Goal: Task Accomplishment & Management: Use online tool/utility

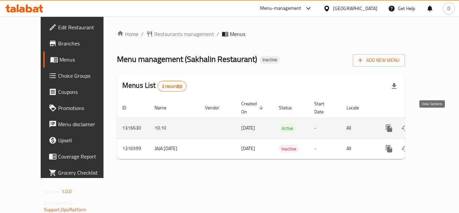
click at [433, 124] on icon "enhanced table" at bounding box center [437, 128] width 8 height 8
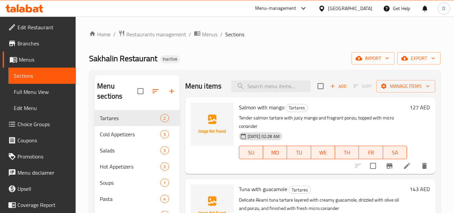
click at [258, 105] on span "Salmon with mango" at bounding box center [261, 107] width 45 height 10
copy h6 "Salmon with mango"
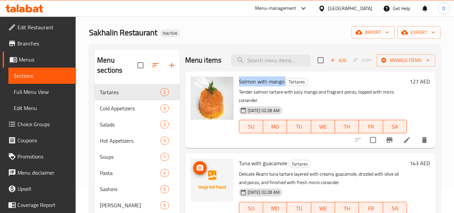
scroll to position [67, 0]
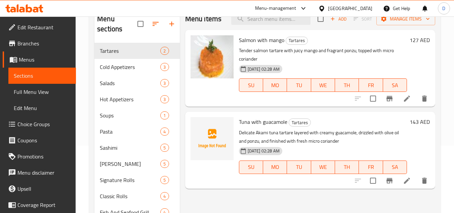
click at [246, 122] on span "Tuna with guacamole" at bounding box center [263, 122] width 48 height 10
copy h6 "Tuna with guacamole"
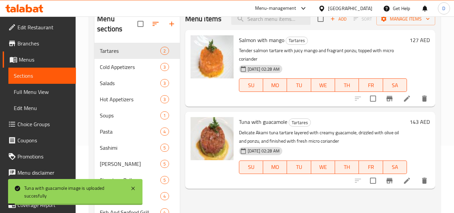
click at [332, 130] on p "Delicate Akami tuna tartare layered with creamy guacamole, drizzled with olive …" at bounding box center [323, 136] width 168 height 17
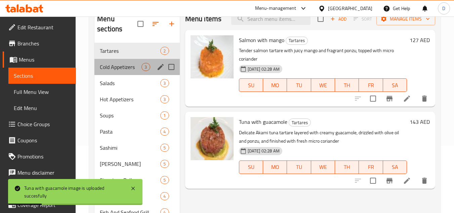
click at [128, 62] on div "Cold Appetizers 3" at bounding box center [136, 67] width 85 height 16
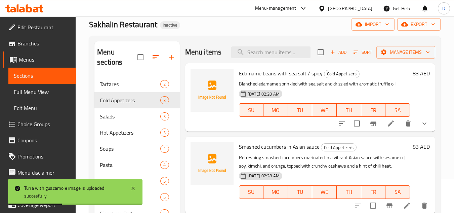
scroll to position [34, 0]
click at [255, 78] on span "Edamame beans with sea salt / spicy" at bounding box center [281, 74] width 84 height 10
copy span "Edamame"
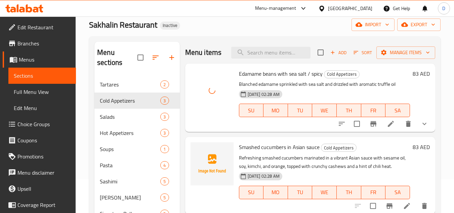
click at [259, 147] on span "Smashed cucumbers in Asian sauce" at bounding box center [279, 147] width 81 height 10
click at [255, 149] on span "Smashed cucumbers in Asian sauce" at bounding box center [279, 147] width 81 height 10
copy span "Smashed"
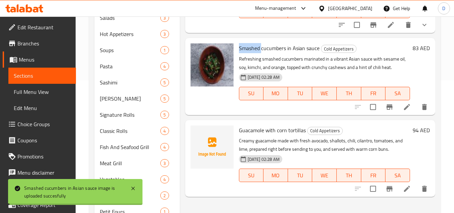
scroll to position [134, 0]
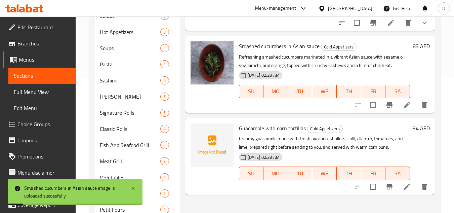
click at [254, 129] on span "Guacamole with corn tortillas" at bounding box center [272, 128] width 67 height 10
copy span "Guacamole"
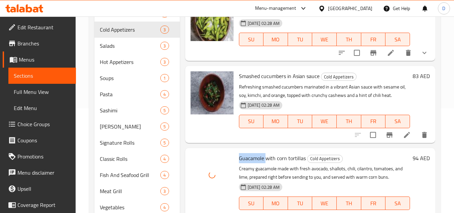
scroll to position [0, 0]
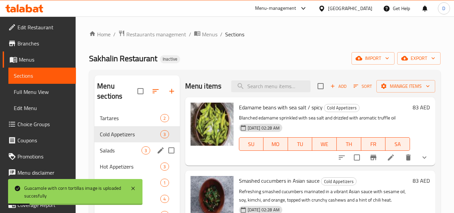
click at [112, 144] on div "Salads 3" at bounding box center [136, 150] width 85 height 16
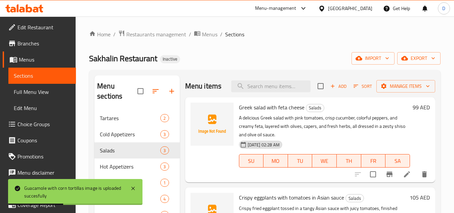
click at [246, 105] on span "Greek salad with feta cheese" at bounding box center [272, 107] width 66 height 10
copy span "Greek"
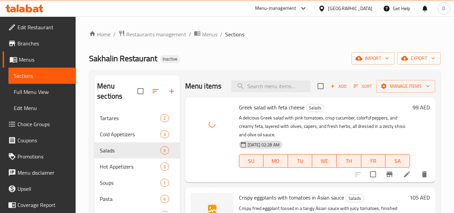
click at [271, 200] on span "Crispy eggplants with tomatoes in Asian sauce" at bounding box center [291, 197] width 105 height 10
copy span "eggplants"
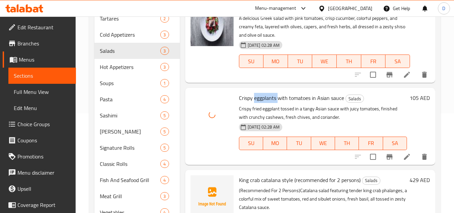
scroll to position [119, 0]
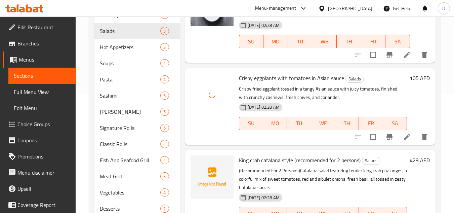
click at [245, 161] on span "King crab catalana style (recommended for 2 persons)" at bounding box center [300, 160] width 122 height 10
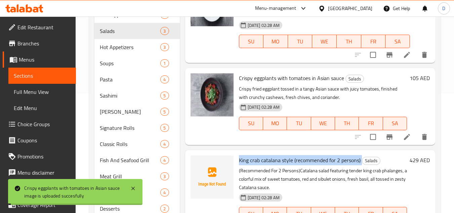
click at [245, 161] on span "King crab catalana style (recommended for 2 persons)" at bounding box center [300, 160] width 122 height 10
click at [261, 155] on span "King crab catalana style (recommended for 2 persons)" at bounding box center [300, 160] width 122 height 10
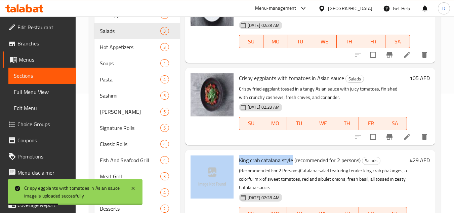
drag, startPoint x: 292, startPoint y: 160, endPoint x: 235, endPoint y: 166, distance: 57.7
click at [235, 166] on div "King crab catalana style (recommended for 2 persons) Salads (Recommended For 2 …" at bounding box center [310, 193] width 245 height 80
copy div "King crab catalana style"
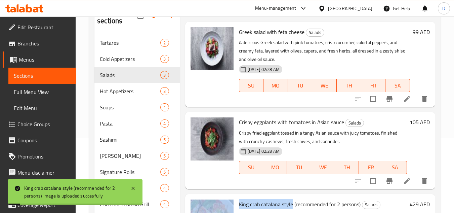
scroll to position [76, 0]
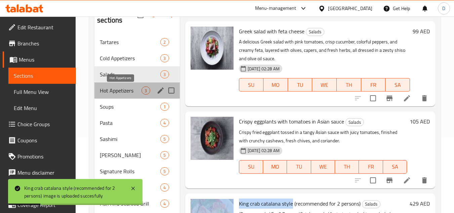
click at [140, 94] on span "Hot Appetizers" at bounding box center [121, 90] width 42 height 8
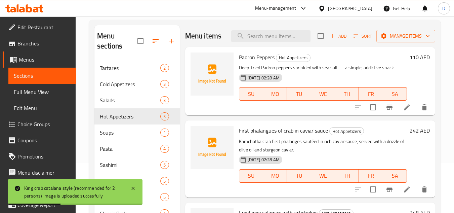
scroll to position [42, 0]
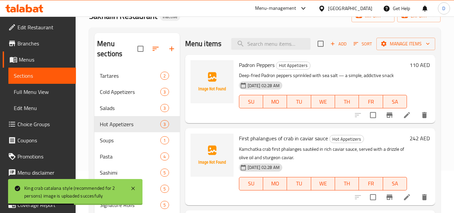
click at [241, 68] on span "Padron Peppers" at bounding box center [257, 65] width 36 height 10
copy h6 "Padron Peppers"
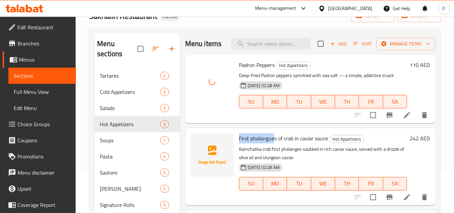
drag, startPoint x: 274, startPoint y: 137, endPoint x: 237, endPoint y: 139, distance: 37.7
click at [237, 139] on div "First phalangues of crab in caviar sauce Hot Appetizers Kamchatka crab first ph…" at bounding box center [322, 166] width 173 height 71
copy span "First phalangue"
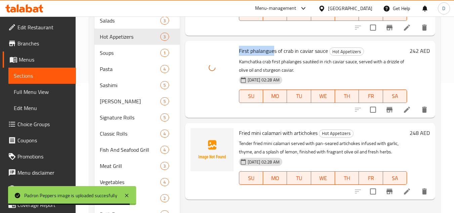
scroll to position [143, 0]
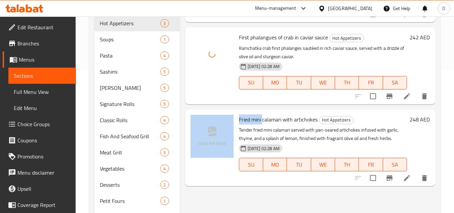
drag, startPoint x: 263, startPoint y: 121, endPoint x: 231, endPoint y: 123, distance: 32.3
click at [231, 123] on div "Fried mini calamari with artichokes Hot Appetizers Tender fried mini calamari s…" at bounding box center [310, 147] width 245 height 71
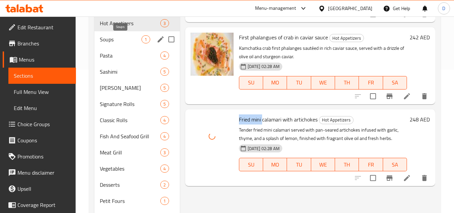
click at [127, 39] on span "Soups" at bounding box center [121, 39] width 42 height 8
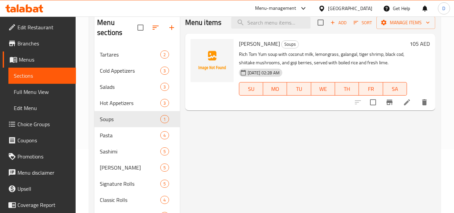
scroll to position [42, 0]
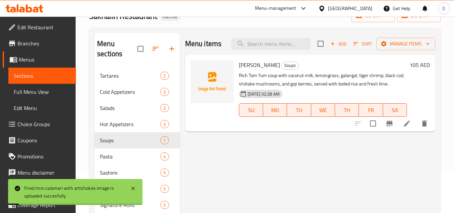
click at [253, 62] on span "[PERSON_NAME]" at bounding box center [259, 65] width 41 height 10
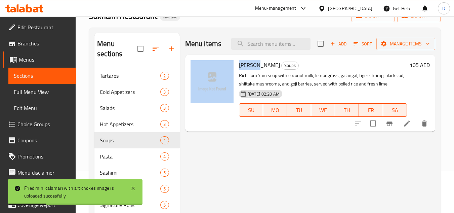
drag, startPoint x: 258, startPoint y: 66, endPoint x: 235, endPoint y: 70, distance: 23.4
click at [235, 70] on div "[PERSON_NAME] Soups Rich Tom Yum soup with coconut milk, lemongrass, galangal, …" at bounding box center [310, 92] width 245 height 71
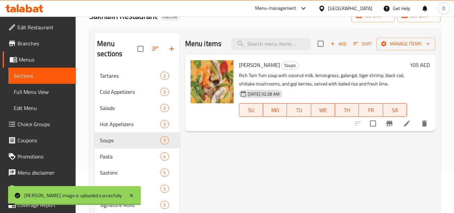
click at [239, 157] on div "Menu items Add Sort Manage items Tom Yum Soups Rich Tom Yum soup with coconut m…" at bounding box center [307, 180] width 255 height 295
click at [130, 156] on span "Pasta" at bounding box center [121, 156] width 42 height 8
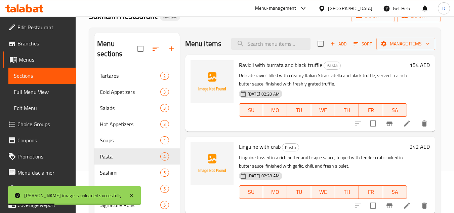
click at [245, 70] on span "Ravioli with burrata and black truffle" at bounding box center [280, 65] width 83 height 10
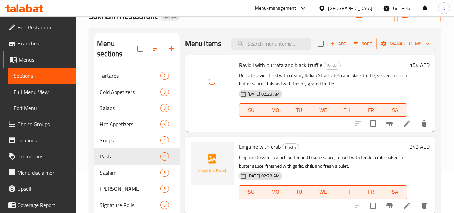
click at [248, 152] on span "Linguine with crab" at bounding box center [260, 146] width 42 height 10
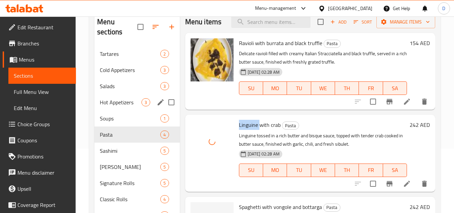
scroll to position [110, 0]
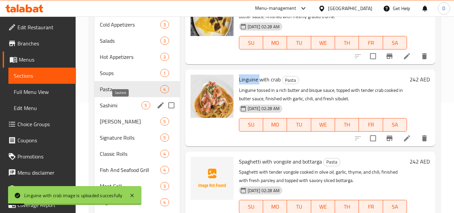
click at [126, 101] on span "Sashimi" at bounding box center [121, 105] width 42 height 8
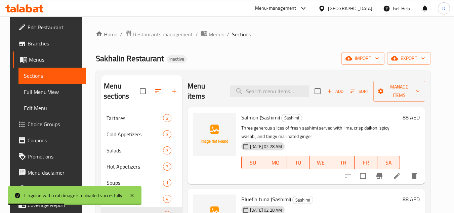
click at [248, 120] on span "Salmon (Sashimi)" at bounding box center [260, 117] width 39 height 10
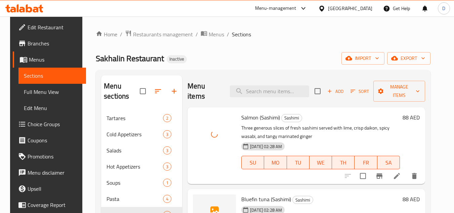
click at [247, 201] on span "Bluefin tuna (Sashimi)" at bounding box center [266, 199] width 50 height 10
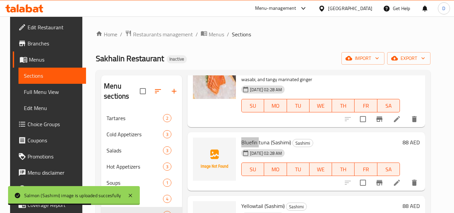
scroll to position [67, 0]
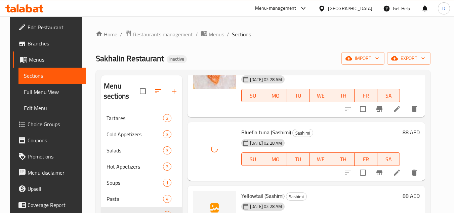
click at [252, 195] on span "Yellowtail (Sashimi)" at bounding box center [262, 196] width 43 height 10
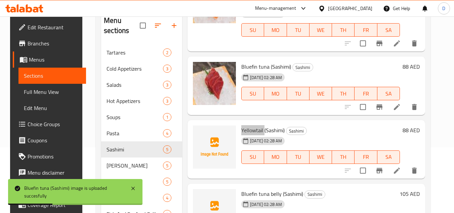
scroll to position [67, 0]
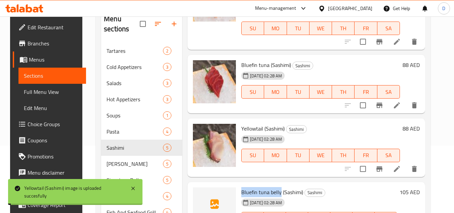
drag, startPoint x: 278, startPoint y: 192, endPoint x: 237, endPoint y: 192, distance: 41.3
click at [239, 192] on div "Bluefin tuna belly (Sashimi) Sashimi [DATE] 02:28 AM SU MO TU WE TH FR SA" at bounding box center [319, 210] width 161 height 53
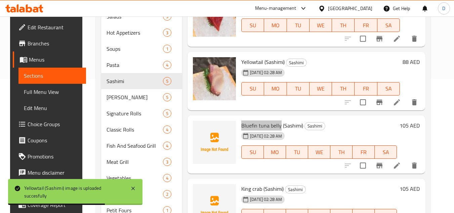
scroll to position [134, 0]
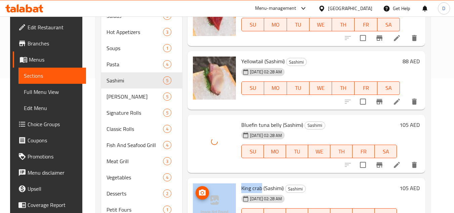
drag, startPoint x: 260, startPoint y: 187, endPoint x: 233, endPoint y: 188, distance: 27.3
click at [233, 188] on div "King crab (Sashimi) Sashimi [DATE] 02:28 AM SU MO TU WE TH FR SA 105 AED" at bounding box center [306, 206] width 232 height 53
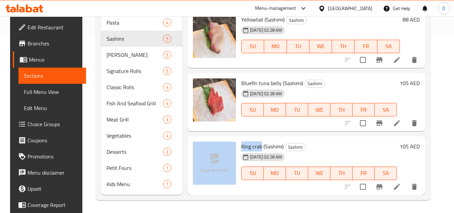
scroll to position [177, 0]
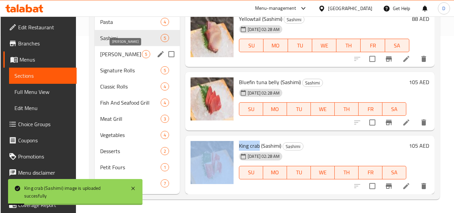
click at [112, 56] on span "[PERSON_NAME]" at bounding box center [121, 54] width 42 height 8
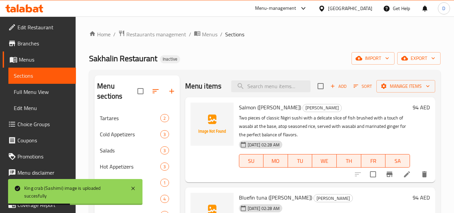
click at [247, 112] on span "Salmon ([PERSON_NAME])" at bounding box center [270, 107] width 62 height 10
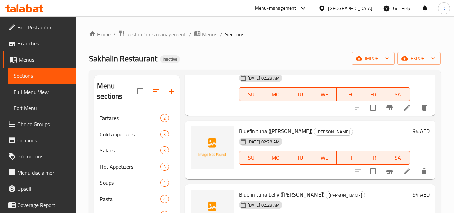
scroll to position [67, 0]
click at [277, 135] on span "Bluefin tuna ([PERSON_NAME])" at bounding box center [275, 130] width 73 height 10
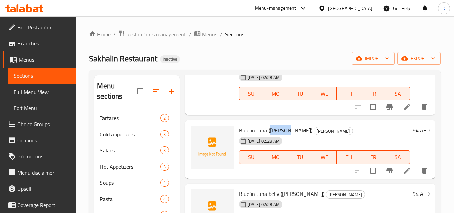
click at [277, 135] on span "Bluefin tuna ([PERSON_NAME])" at bounding box center [275, 130] width 73 height 10
click at [355, 135] on h6 "Bluefin tuna ([PERSON_NAME]) [PERSON_NAME]" at bounding box center [324, 129] width 171 height 9
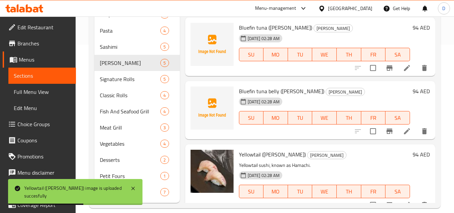
scroll to position [0, 0]
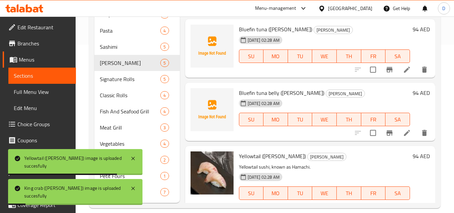
click at [276, 98] on span "Bluefin tuna belly ([PERSON_NAME])" at bounding box center [281, 93] width 85 height 10
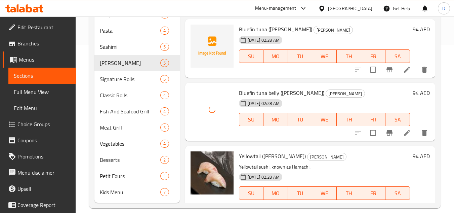
click at [252, 34] on span "Bluefin tuna ([PERSON_NAME])" at bounding box center [275, 29] width 73 height 10
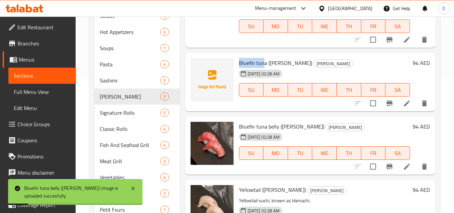
drag, startPoint x: 265, startPoint y: 73, endPoint x: 240, endPoint y: 76, distance: 25.4
click at [240, 68] on span "Bluefin tuna ([PERSON_NAME])" at bounding box center [275, 63] width 73 height 10
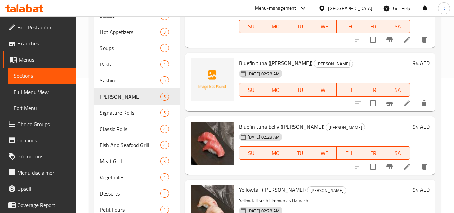
click at [335, 68] on h6 "Bluefin tuna ([PERSON_NAME]) [PERSON_NAME]" at bounding box center [324, 62] width 171 height 9
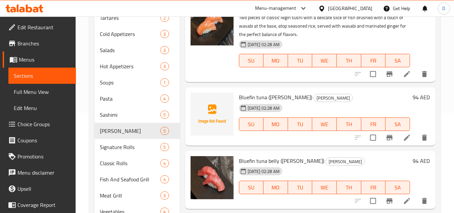
scroll to position [101, 0]
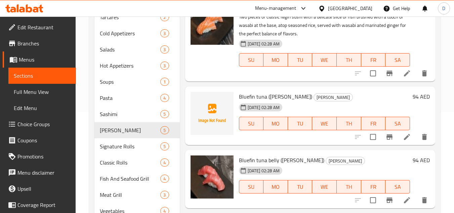
click at [274, 101] on span "Bluefin tuna ([PERSON_NAME])" at bounding box center [275, 96] width 73 height 10
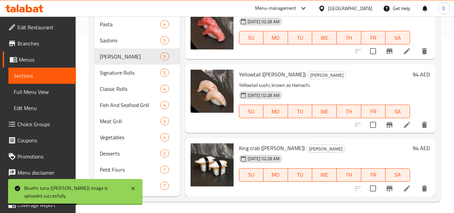
scroll to position [177, 0]
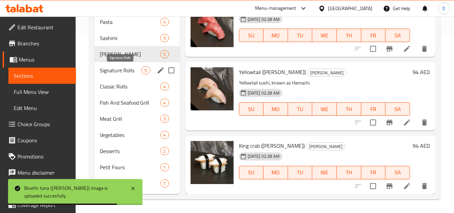
click at [123, 70] on span "Signature Rolls" at bounding box center [121, 70] width 42 height 8
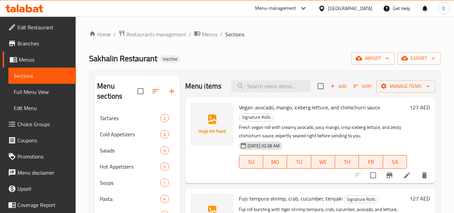
click at [244, 112] on span "Vegan: avocado, mango, iceberg lettuce, and chimichurri sauce" at bounding box center [309, 107] width 141 height 10
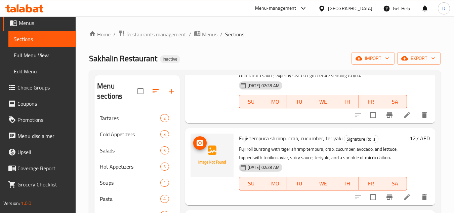
scroll to position [67, 0]
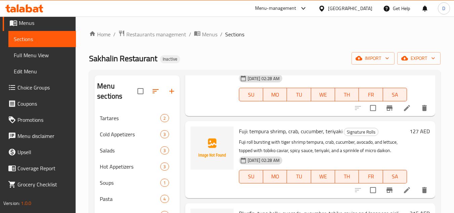
click at [241, 136] on span "Fuji: tempura shrimp, crab, cucumber, teriyaki" at bounding box center [290, 131] width 103 height 10
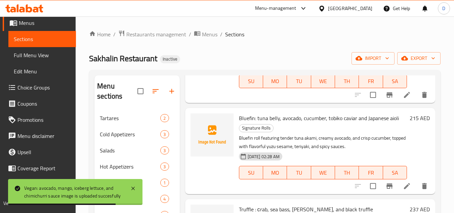
scroll to position [168, 0]
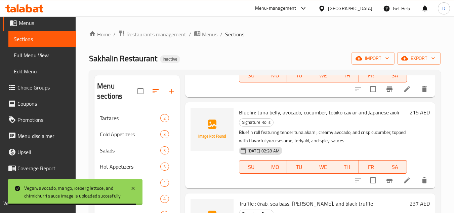
click at [246, 117] on span "Bluefin: tuna belly, avocado, cucumber, tobiko caviar and Japanese aioli" at bounding box center [319, 112] width 160 height 10
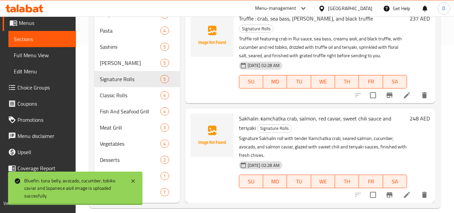
click at [247, 24] on span "Truffle : сrab, sea bass, [PERSON_NAME], and black truffle" at bounding box center [306, 18] width 134 height 10
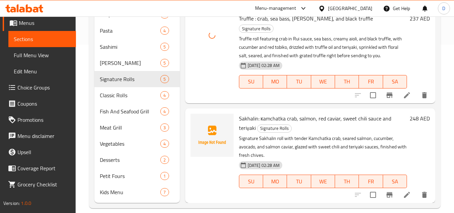
click at [249, 118] on span "Sakhalin: кamchatka crab, salmon, red caviar, sweet chili sauce and teriyaki" at bounding box center [315, 122] width 152 height 19
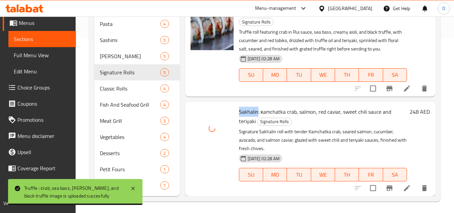
scroll to position [177, 0]
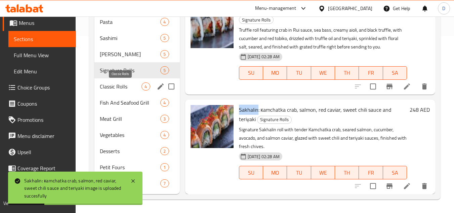
click at [130, 88] on span "Classic Rolls" at bounding box center [121, 86] width 42 height 8
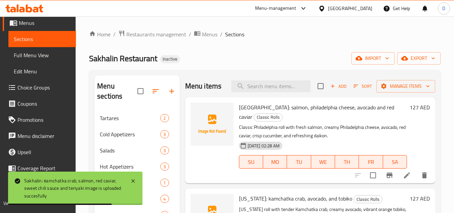
click at [252, 117] on span "[GEOGRAPHIC_DATA]: salmon, philadelphia cheese, avocado and red caviar" at bounding box center [316, 111] width 155 height 19
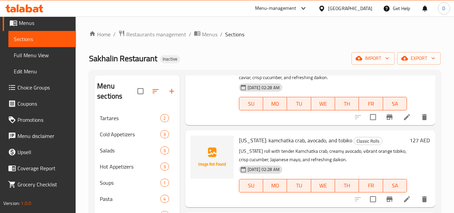
scroll to position [68, 0]
click at [244, 142] on span "[US_STATE]: kamchatka crab, avocado, and tobiko" at bounding box center [295, 140] width 113 height 10
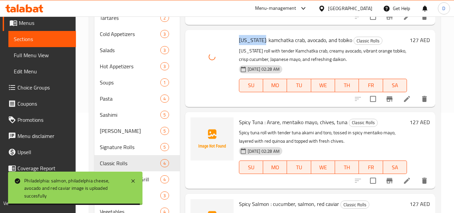
scroll to position [101, 0]
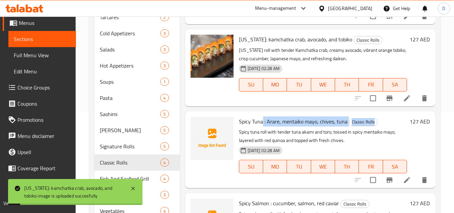
drag, startPoint x: 263, startPoint y: 121, endPoint x: 236, endPoint y: 126, distance: 27.4
click at [236, 126] on div "Spicy Tuna : Arare, mentaiko mayo, chives, tuna Classic Rolls Spicy tuna roll w…" at bounding box center [322, 149] width 173 height 71
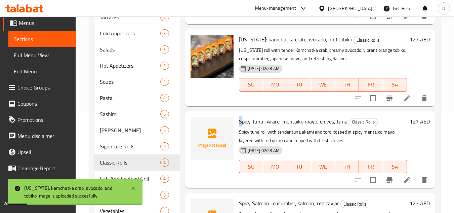
click at [241, 124] on span "Spicy Tuna : Arare, mentaiko mayo, chives, tuna" at bounding box center [293, 121] width 109 height 10
click at [255, 121] on span "Spicy Tuna : Arare, mentaiko mayo, chives, tuna" at bounding box center [293, 121] width 109 height 10
drag, startPoint x: 262, startPoint y: 121, endPoint x: 239, endPoint y: 126, distance: 24.0
click at [239, 126] on span "Spicy Tuna : Arare, mentaiko mayo, chives, tuna" at bounding box center [293, 121] width 109 height 10
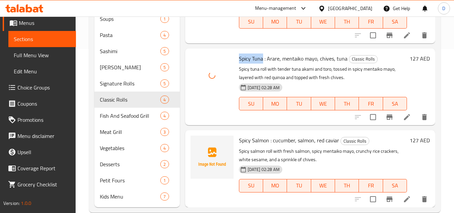
scroll to position [168, 0]
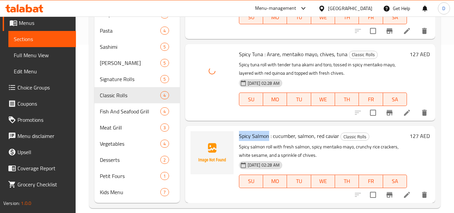
drag, startPoint x: 268, startPoint y: 134, endPoint x: 239, endPoint y: 138, distance: 29.4
click at [239, 138] on span "Spicy Salmon : cucumber, salmon, red caviar" at bounding box center [289, 136] width 100 height 10
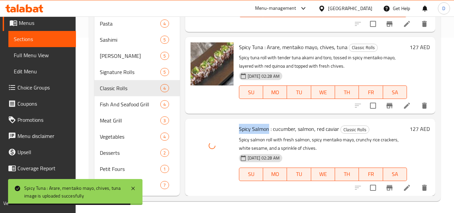
scroll to position [177, 0]
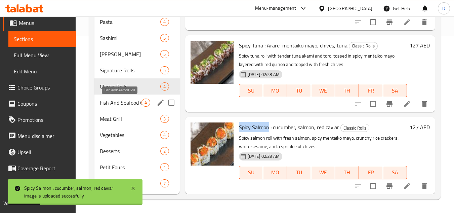
click at [122, 101] on span "Fish And Seafood Grill" at bounding box center [121, 102] width 42 height 8
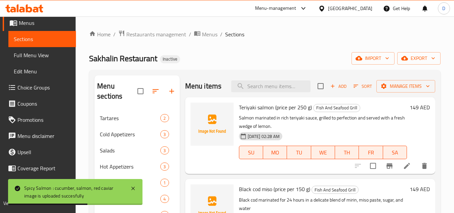
click at [246, 112] on span "Teriyaki salmon (price per 250 g)" at bounding box center [275, 107] width 73 height 10
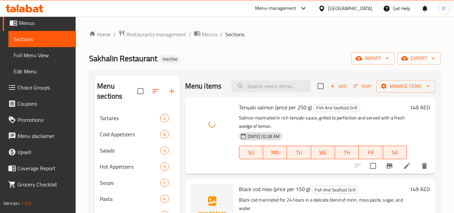
click at [245, 194] on span "Black cod miso (price per 150 g)" at bounding box center [274, 189] width 71 height 10
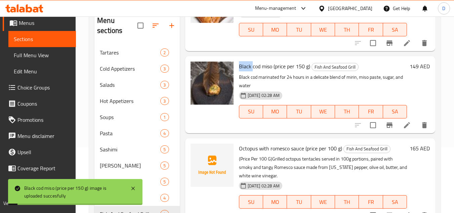
scroll to position [101, 0]
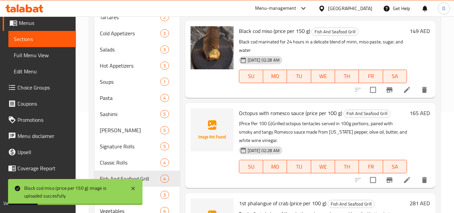
click at [249, 113] on span "Octopus with romesco sauce (price per 100 g)" at bounding box center [290, 113] width 103 height 10
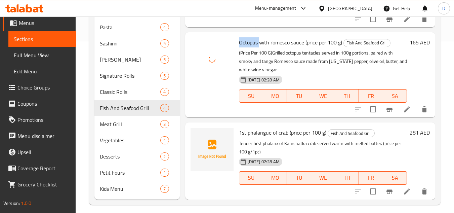
scroll to position [177, 0]
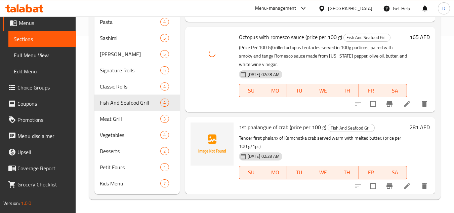
click at [259, 128] on span "1st phalangue of crab (price per 100 g)" at bounding box center [282, 127] width 87 height 10
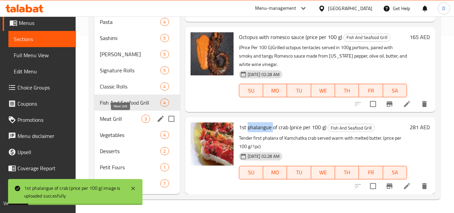
click at [124, 119] on span "Meat Grill" at bounding box center [121, 119] width 42 height 8
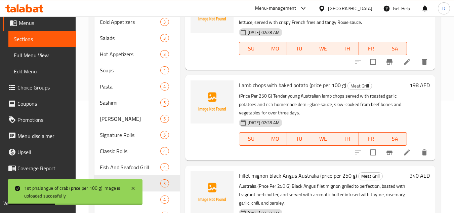
scroll to position [9, 0]
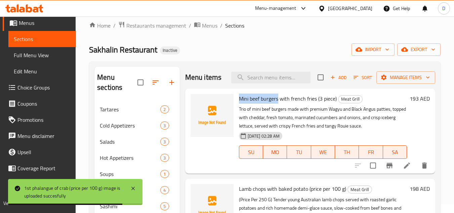
drag, startPoint x: 278, startPoint y: 108, endPoint x: 237, endPoint y: 108, distance: 41.3
click at [237, 108] on div "Mini beef burgers with french fries (3 piece) Meat Grill Trio of mini beef burg…" at bounding box center [322, 131] width 173 height 80
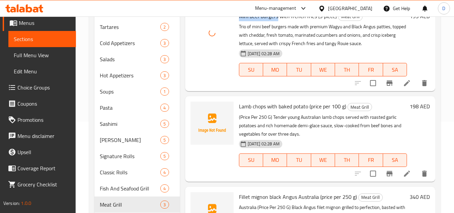
scroll to position [110, 0]
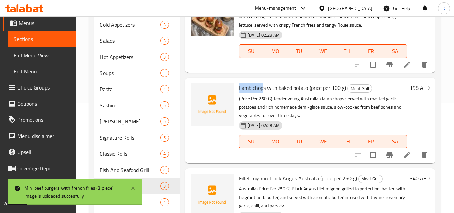
drag, startPoint x: 261, startPoint y: 98, endPoint x: 236, endPoint y: 97, distance: 24.9
click at [236, 97] on div "Lamb chops with baked potato (price per 100 g) Meat Grill (Price Per 250 G) Ten…" at bounding box center [322, 120] width 173 height 80
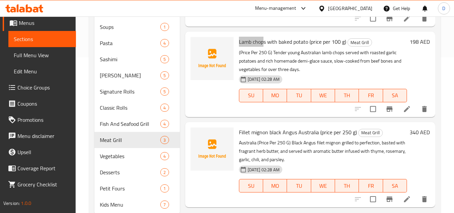
scroll to position [177, 0]
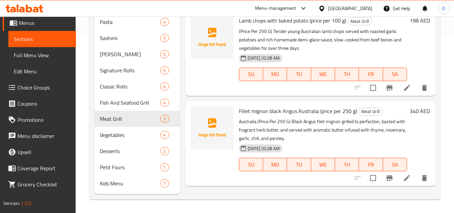
click at [262, 116] on span "Fillet mignon black Angus Australia (price per 250 g)" at bounding box center [298, 111] width 118 height 10
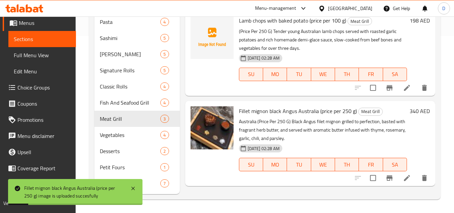
click at [284, 26] on span "Lamb chops with baked potato (price per 100 g)" at bounding box center [292, 20] width 107 height 10
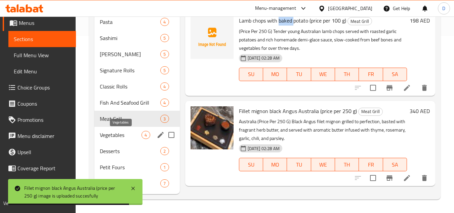
click at [124, 138] on span "Vegetables" at bounding box center [121, 135] width 42 height 8
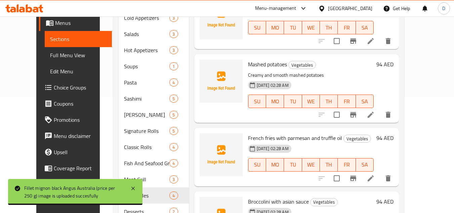
scroll to position [42, 0]
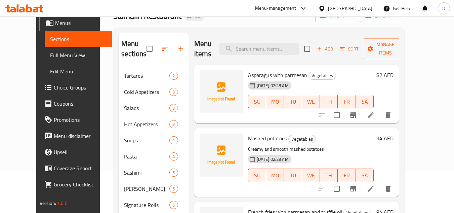
click at [266, 70] on span "Asparagus with parmesan" at bounding box center [277, 75] width 59 height 10
click at [270, 133] on span "Mashed potatoes" at bounding box center [267, 138] width 39 height 10
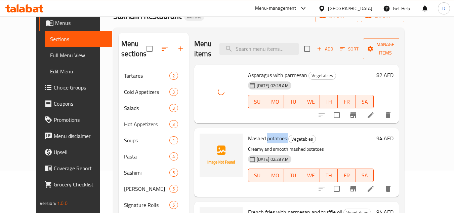
click at [270, 133] on span "Mashed potatoes" at bounding box center [267, 138] width 39 height 10
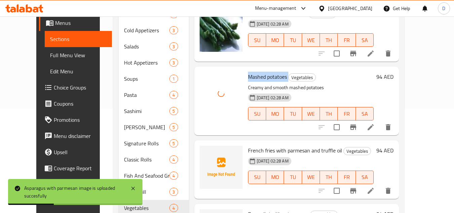
scroll to position [110, 0]
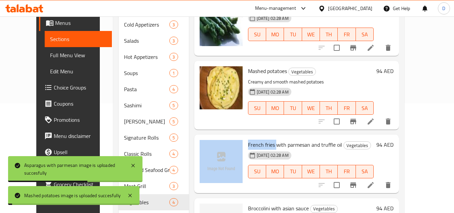
drag, startPoint x: 267, startPoint y: 135, endPoint x: 234, endPoint y: 134, distance: 33.6
click at [234, 137] on div "French fries with parmesan and truffle oil Vegetables [DATE] 02:28 AM SU MO TU …" at bounding box center [297, 163] width 200 height 53
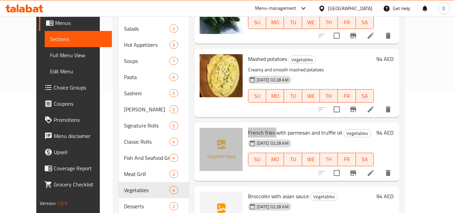
scroll to position [143, 0]
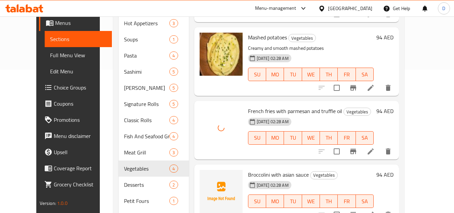
click at [249, 169] on span "Broccolini with asian sauce" at bounding box center [278, 174] width 61 height 10
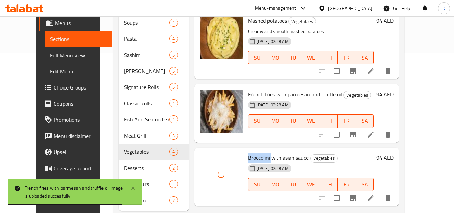
scroll to position [177, 0]
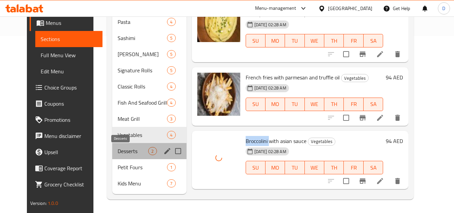
click at [118, 152] on span "Desserts" at bounding box center [133, 151] width 31 height 8
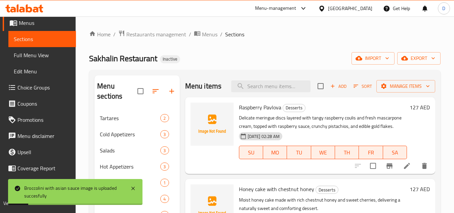
click at [250, 108] on span "Raspberry Pavlova" at bounding box center [260, 107] width 42 height 10
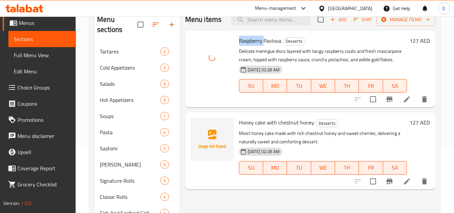
scroll to position [67, 0]
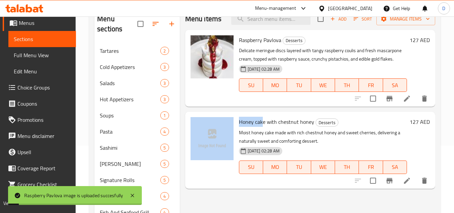
drag, startPoint x: 262, startPoint y: 124, endPoint x: 234, endPoint y: 122, distance: 29.0
click at [234, 122] on div "Honey cake with chestnut honey Desserts Moist honey cake made with rich chestnu…" at bounding box center [310, 149] width 245 height 71
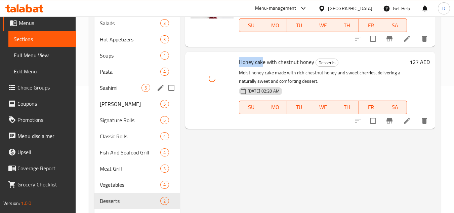
scroll to position [177, 0]
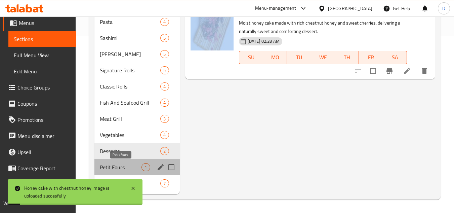
click at [137, 169] on span "Petit Fours" at bounding box center [121, 167] width 42 height 8
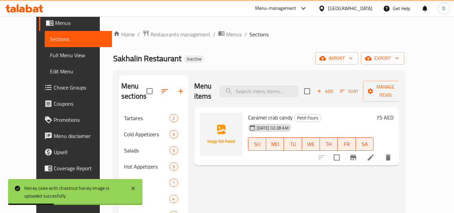
click at [251, 112] on span "Caramel crab candy" at bounding box center [270, 117] width 45 height 10
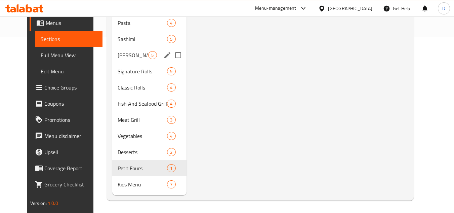
scroll to position [177, 0]
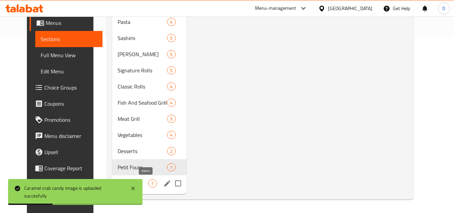
click at [149, 183] on span "7" at bounding box center [153, 183] width 8 height 6
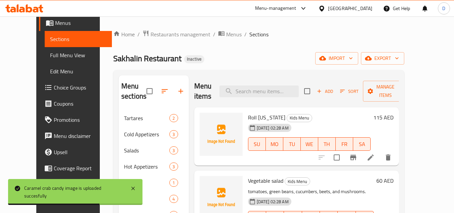
click at [257, 115] on span "Roll [US_STATE]" at bounding box center [266, 117] width 37 height 10
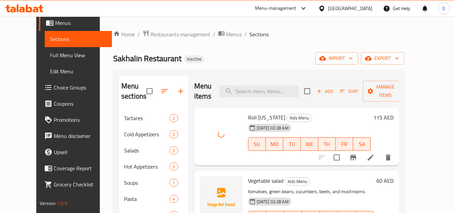
click at [248, 179] on span "Vegetable salad" at bounding box center [265, 180] width 35 height 10
click at [248, 181] on span "Vegetable salad" at bounding box center [265, 180] width 35 height 10
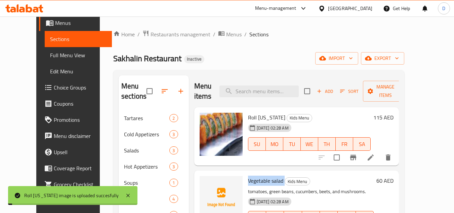
click at [248, 181] on span "Vegetable salad" at bounding box center [265, 180] width 35 height 10
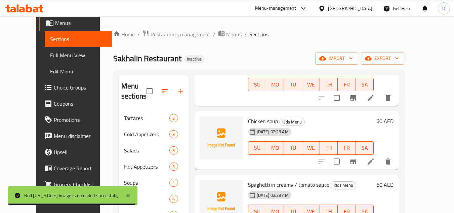
scroll to position [134, 0]
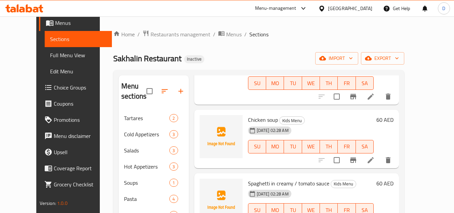
click at [260, 119] on span "Chicken soup" at bounding box center [263, 120] width 30 height 10
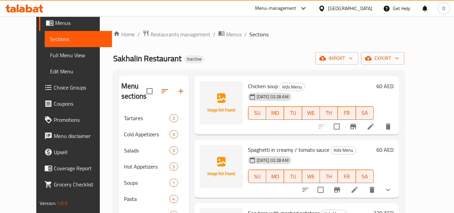
click at [251, 151] on span "Spaghetti in creamy / tomato sauce" at bounding box center [288, 149] width 81 height 10
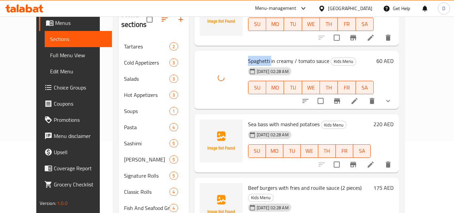
scroll to position [101, 0]
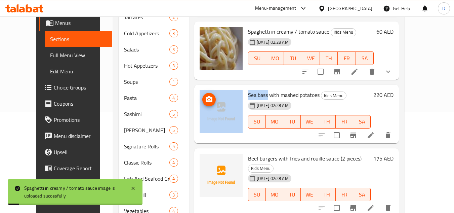
drag, startPoint x: 258, startPoint y: 95, endPoint x: 232, endPoint y: 93, distance: 26.3
click at [232, 93] on div "Sea bass with mashed potatoes Kids Menu [DATE] 02:28 AM SU MO TU WE TH FR SA 22…" at bounding box center [297, 113] width 200 height 53
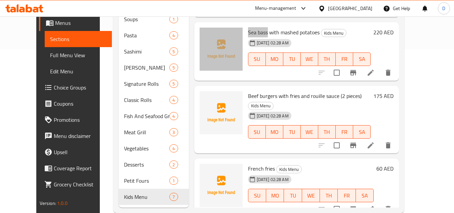
scroll to position [168, 0]
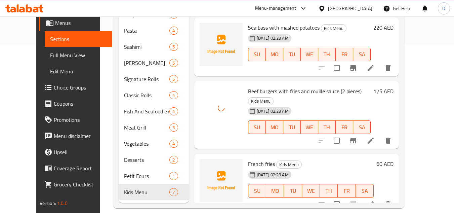
click at [248, 159] on span "French fries" at bounding box center [261, 164] width 27 height 10
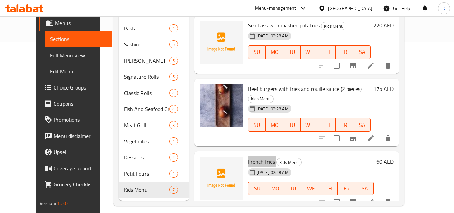
scroll to position [177, 0]
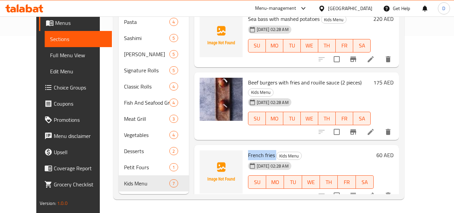
click at [50, 54] on span "Full Menu View" at bounding box center [78, 55] width 57 height 8
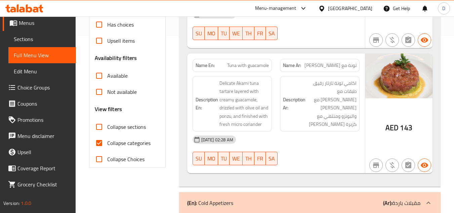
click at [110, 139] on span "Collapse categories" at bounding box center [128, 143] width 43 height 8
click at [107, 139] on input "Collapse categories" at bounding box center [99, 143] width 16 height 16
checkbox input "false"
click at [98, 126] on input "Collapse sections" at bounding box center [99, 127] width 16 height 16
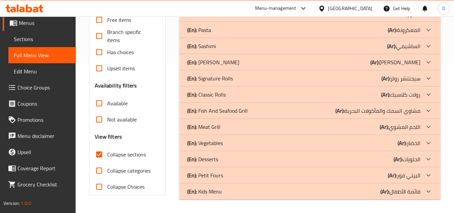
click at [98, 146] on input "Collapse sections" at bounding box center [99, 154] width 16 height 16
checkbox input "false"
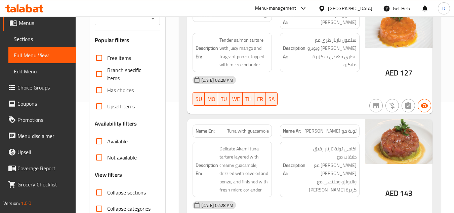
scroll to position [269, 0]
